Goal: Task Accomplishment & Management: Complete application form

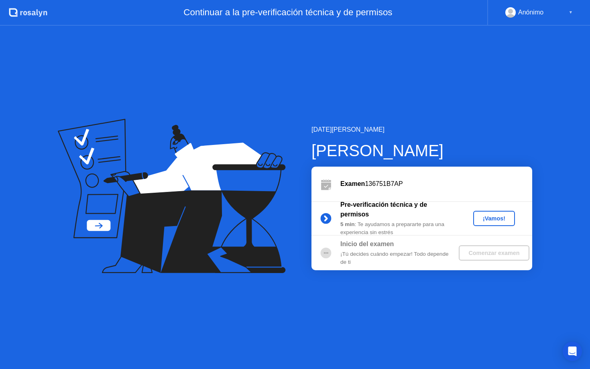
click at [499, 218] on div "¡Vamos!" at bounding box center [493, 218] width 35 height 6
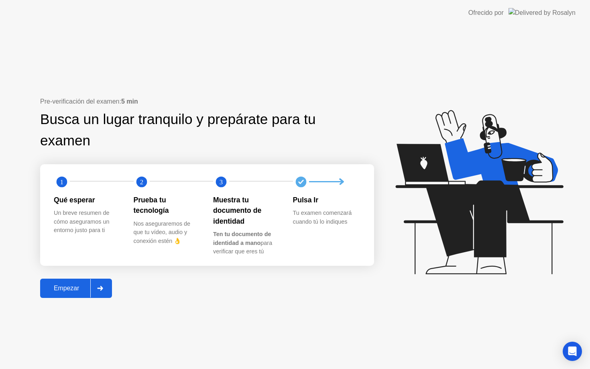
click at [82, 289] on div "Empezar" at bounding box center [67, 288] width 48 height 7
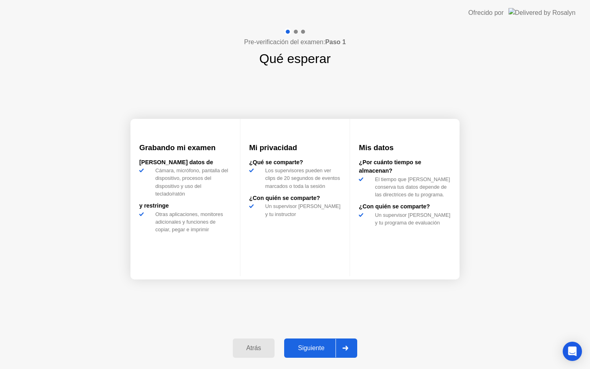
click at [323, 348] on div "Siguiente" at bounding box center [311, 347] width 49 height 7
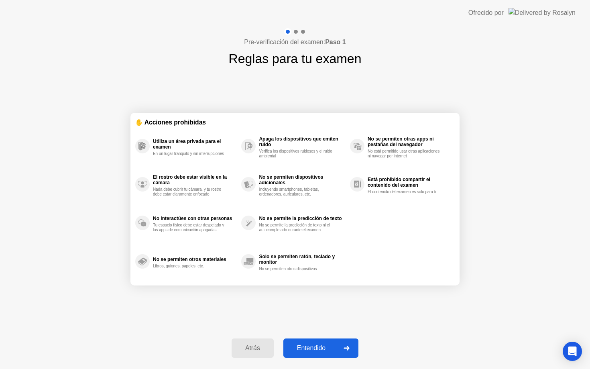
click at [317, 346] on div "Entendido" at bounding box center [311, 347] width 51 height 7
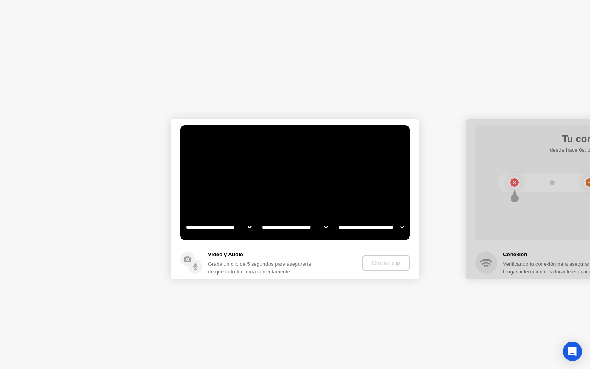
select select "**********"
select select "*******"
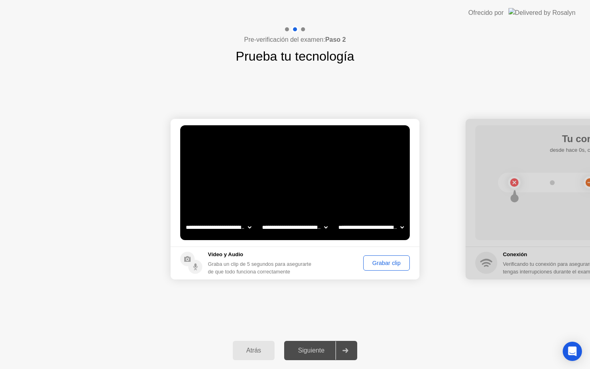
click at [396, 264] on div "Grabar clip" at bounding box center [386, 263] width 41 height 6
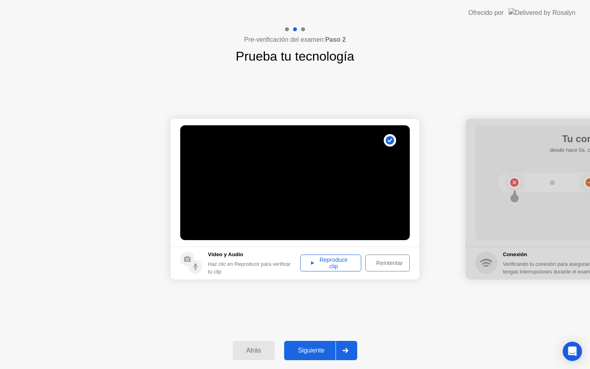
click at [348, 263] on div "Reproducir clip" at bounding box center [330, 262] width 55 height 13
click at [317, 349] on div "Siguiente" at bounding box center [311, 350] width 49 height 7
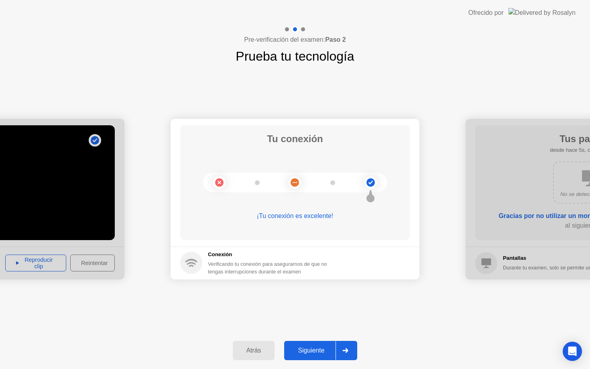
click at [317, 356] on button "Siguiente" at bounding box center [320, 350] width 73 height 19
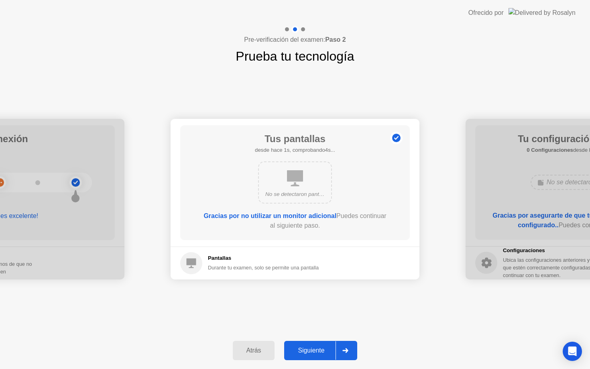
click at [317, 348] on div "Siguiente" at bounding box center [311, 350] width 49 height 7
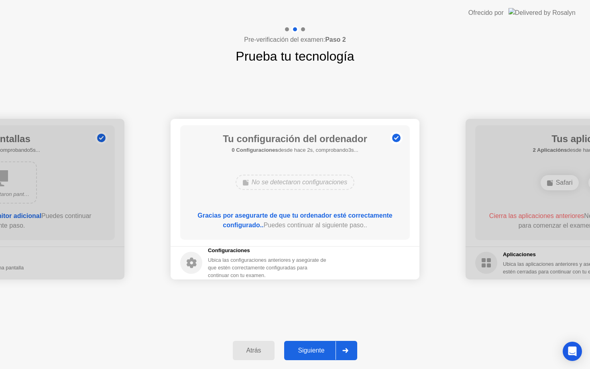
click at [317, 347] on div "Siguiente" at bounding box center [311, 350] width 49 height 7
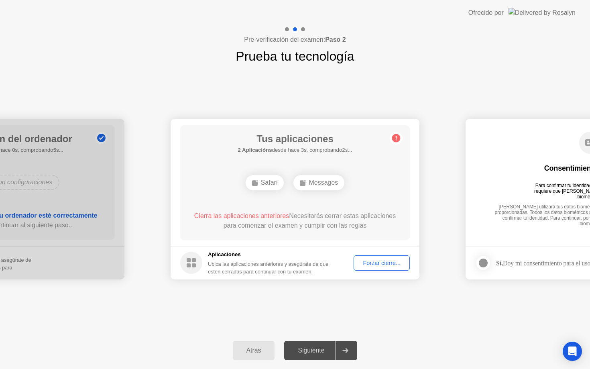
click at [369, 264] on div "Forzar cierre..." at bounding box center [381, 263] width 51 height 6
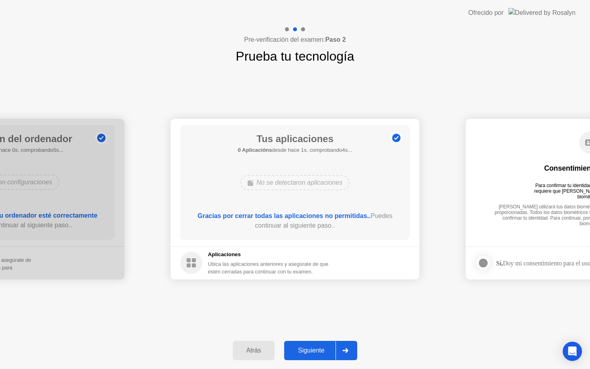
click at [313, 351] on div "Siguiente" at bounding box center [311, 350] width 49 height 7
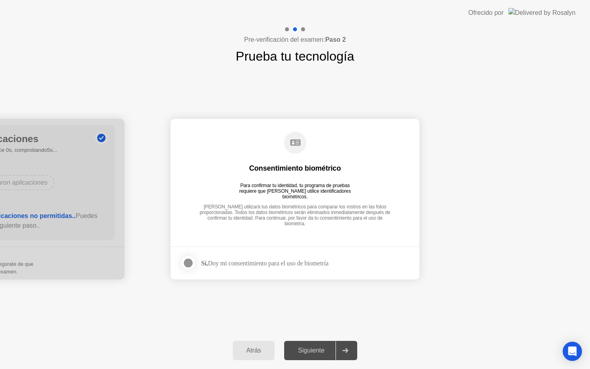
click at [189, 262] on div at bounding box center [188, 263] width 10 height 10
click at [314, 347] on div "Siguiente" at bounding box center [311, 350] width 49 height 7
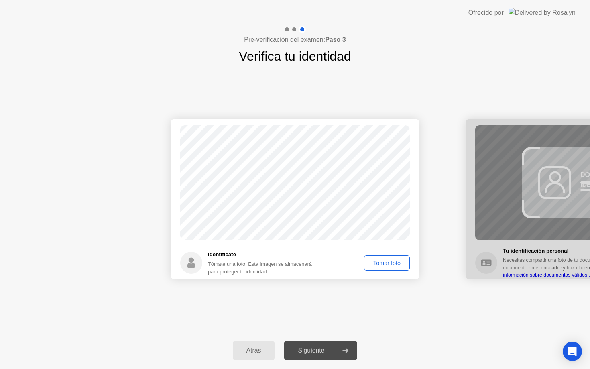
click at [391, 263] on div "Tomar foto" at bounding box center [387, 263] width 40 height 6
click at [387, 264] on div "Repetir" at bounding box center [391, 263] width 31 height 6
click at [387, 264] on div "Tomar foto" at bounding box center [387, 263] width 40 height 6
click at [383, 263] on div "Repetir" at bounding box center [391, 263] width 31 height 6
click at [383, 263] on div "Tomar foto" at bounding box center [387, 263] width 40 height 6
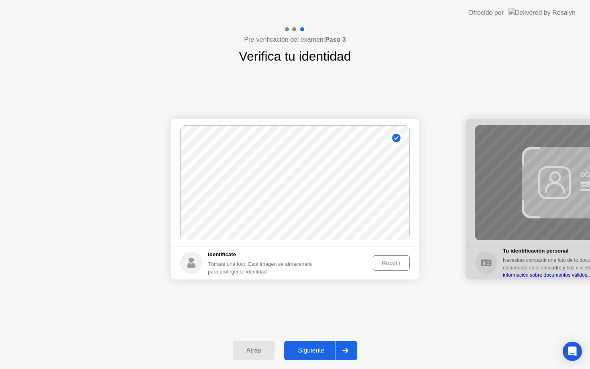
click at [321, 352] on div "Siguiente" at bounding box center [311, 350] width 49 height 7
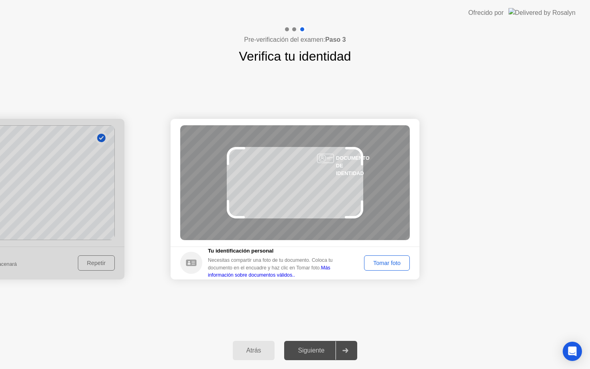
click at [381, 262] on div "Tomar foto" at bounding box center [387, 263] width 40 height 6
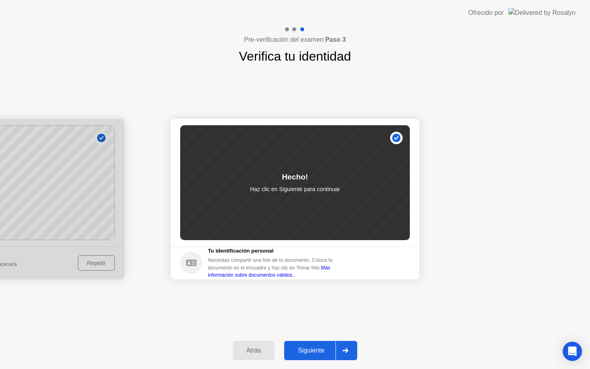
click at [315, 350] on div "Siguiente" at bounding box center [311, 350] width 49 height 7
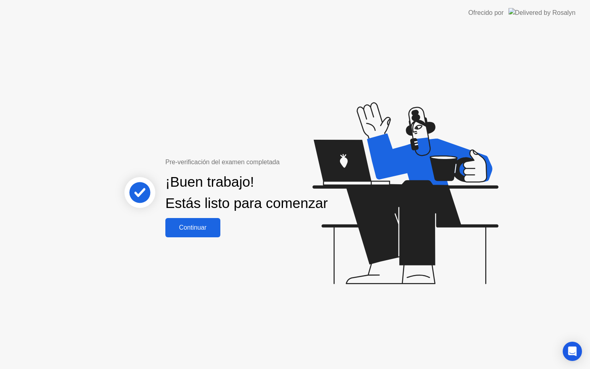
click at [213, 231] on div "Continuar" at bounding box center [193, 227] width 50 height 7
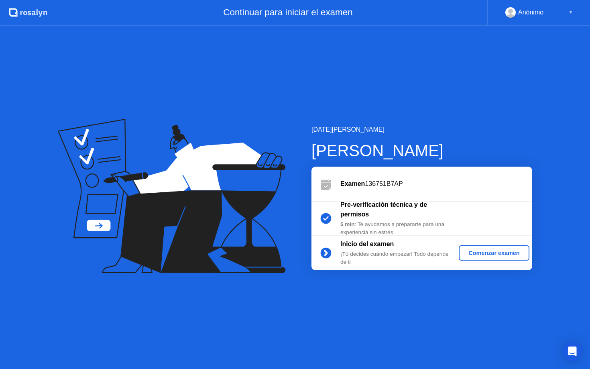
click at [506, 251] on div "Comenzar examen" at bounding box center [494, 253] width 64 height 6
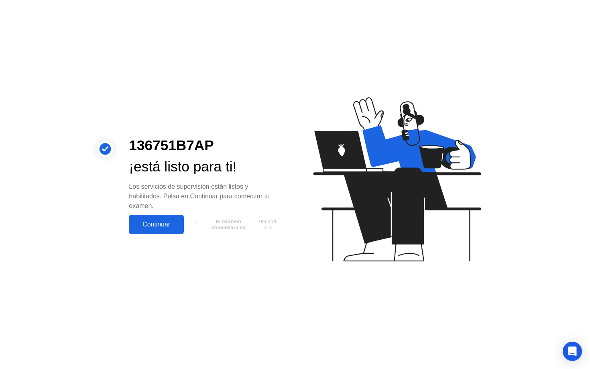
click at [170, 222] on div "Continuar" at bounding box center [156, 224] width 50 height 7
